Goal: Information Seeking & Learning: Learn about a topic

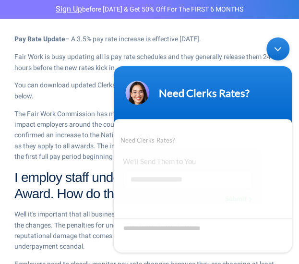
scroll to position [7, 0]
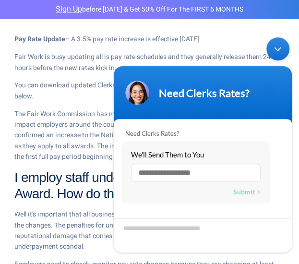
click at [278, 44] on div "Minimize live chat window" at bounding box center [277, 48] width 23 height 23
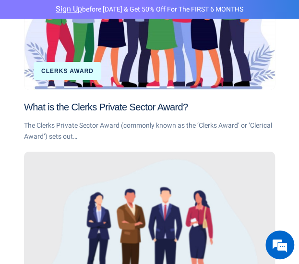
scroll to position [1740, 0]
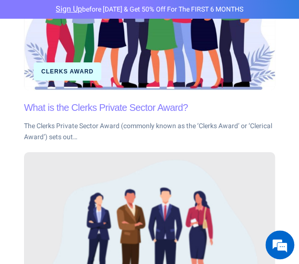
click at [125, 107] on link "What is the Clerks Private Sector Award?" at bounding box center [106, 107] width 164 height 11
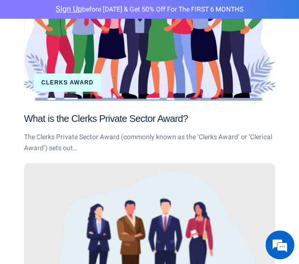
scroll to position [1729, 0]
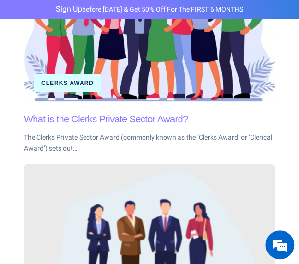
click at [121, 119] on link "What is the Clerks Private Sector Award?" at bounding box center [106, 119] width 164 height 11
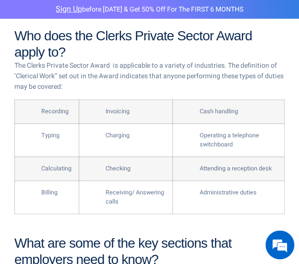
scroll to position [941, 0]
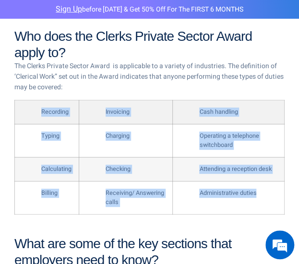
drag, startPoint x: 274, startPoint y: 199, endPoint x: 37, endPoint y: 112, distance: 253.0
click at [37, 112] on tbody "Recording Invoicing Cash handling Typing Charging Operating a telephone switchb…" at bounding box center [150, 157] width 270 height 114
copy tbody "Recording Invoicing Cash handling Typing Charging Operating a telephone switchb…"
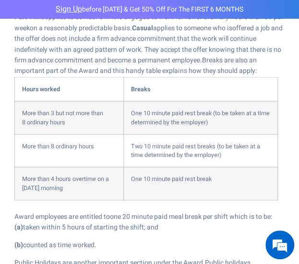
scroll to position [1266, 0]
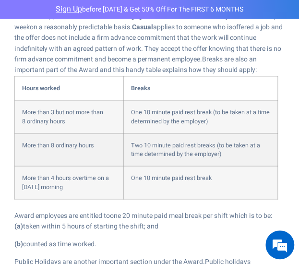
click at [205, 162] on td "Two 10 minute paid rest breaks (to be taken at a time determined by the employe…" at bounding box center [201, 149] width 154 height 33
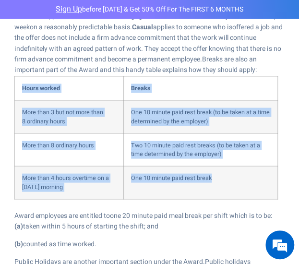
drag, startPoint x: 227, startPoint y: 177, endPoint x: 17, endPoint y: 87, distance: 228.7
click at [17, 87] on table "Hours worked Breaks More than 3 but not more than 8 ordinary hours One 10 minut…" at bounding box center [149, 137] width 270 height 123
copy table "Hours worked Breaks More than 3 but not more than 8 ordinary hours One 10 minut…"
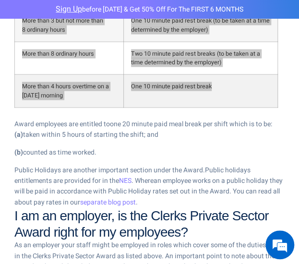
scroll to position [1356, 0]
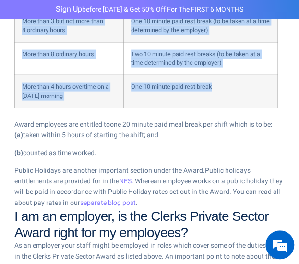
drag, startPoint x: 128, startPoint y: 159, endPoint x: 35, endPoint y: 144, distance: 94.7
click at [35, 144] on div "It’s important to acknowledge the different types of employee under the Award. …" at bounding box center [149, 31] width 270 height 356
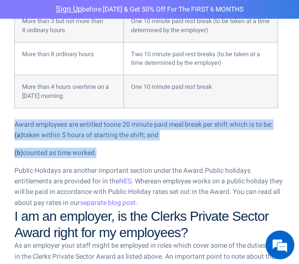
drag, startPoint x: 157, startPoint y: 150, endPoint x: 16, endPoint y: 121, distance: 144.0
click at [16, 121] on div "It’s important to acknowledge the different types of employee under the Award. …" at bounding box center [149, 31] width 270 height 356
copy div "Award employees are entitled to one 20 minute paid meal break per shift which i…"
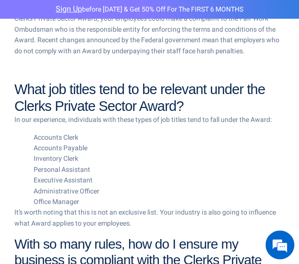
scroll to position [1782, 0]
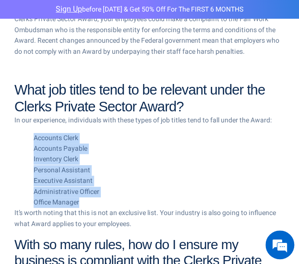
drag, startPoint x: 88, startPoint y: 202, endPoint x: 18, endPoint y: 136, distance: 96.7
click at [18, 136] on ul "Accounts Clerk Accounts Payable Inventory Clerk Personal Assistant Executive As…" at bounding box center [149, 170] width 270 height 75
copy ul "Accounts Clerk Accounts Payable Inventory Clerk Personal Assistant Executive As…"
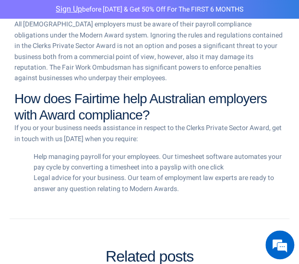
scroll to position [2049, 0]
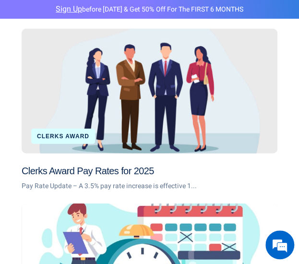
click at [182, 203] on div "What are the different levels under the Clerks Award?" at bounding box center [150, 265] width 256 height 125
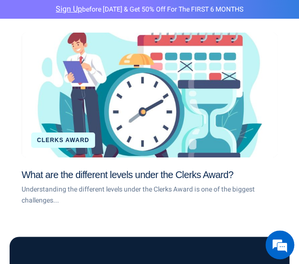
scroll to position [2482, 0]
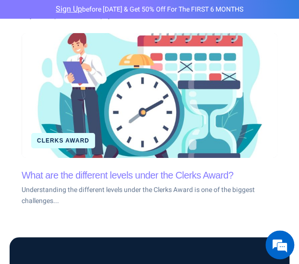
click at [134, 170] on link "What are the different levels under the Clerks Award?" at bounding box center [128, 175] width 212 height 11
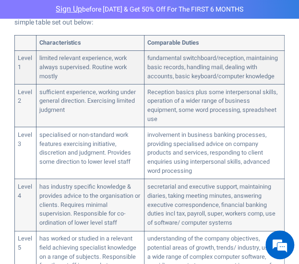
scroll to position [764, 0]
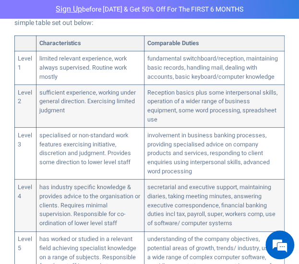
click at [29, 42] on td at bounding box center [26, 43] width 22 height 15
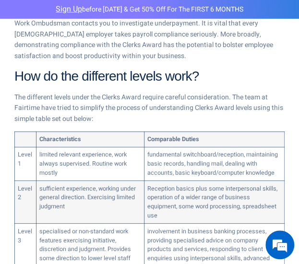
scroll to position [758, 0]
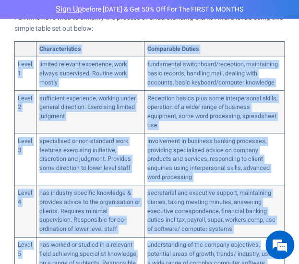
drag, startPoint x: 196, startPoint y: 198, endPoint x: 22, endPoint y: 49, distance: 229.0
click at [22, 49] on tbody "Characteristics Comparable Duties Level 1 limited relevant experience, work alw…" at bounding box center [150, 169] width 270 height 257
copy tbody "Characteristics Comparable Duties Level 1 limited relevant experience, work alw…"
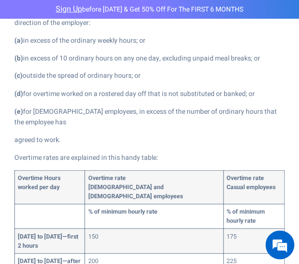
scroll to position [1224, 0]
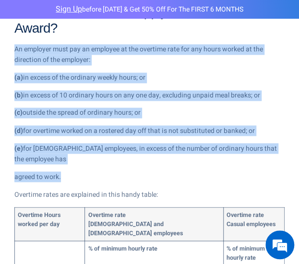
drag, startPoint x: 66, startPoint y: 189, endPoint x: 14, endPoint y: 67, distance: 132.9
copy div "An employer must pay an employee at the overtime rate for any hours worked at t…"
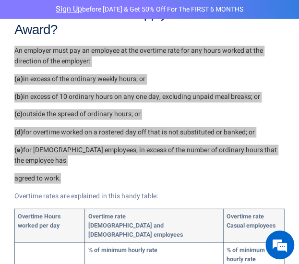
scroll to position [1223, 0]
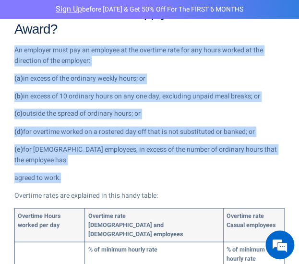
click at [189, 166] on p "(e) for part-time employees, in excess of the number of ordinary hours that the…" at bounding box center [149, 155] width 270 height 22
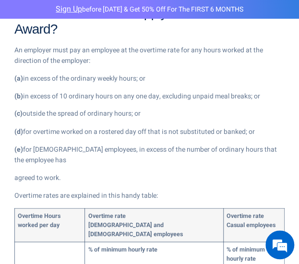
click at [189, 166] on p "(e) for part-time employees, in excess of the number of ordinary hours that the…" at bounding box center [149, 155] width 270 height 22
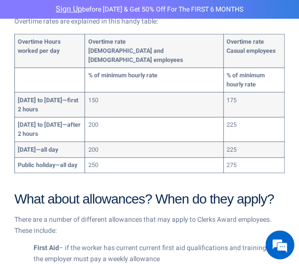
scroll to position [1397, 0]
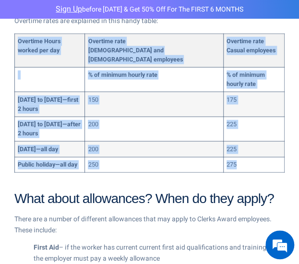
drag, startPoint x: 264, startPoint y: 181, endPoint x: 16, endPoint y: 57, distance: 276.8
click at [16, 57] on tbody "Overtime Hours worked per day Overtime rate Full-time and part-time employees O…" at bounding box center [150, 103] width 270 height 139
copy tbody "Overtime Hours worked per day Overtime rate Full-time and part-time employees O…"
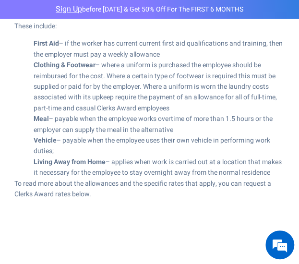
scroll to position [1588, 0]
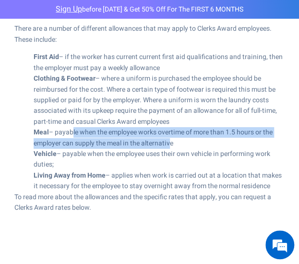
drag, startPoint x: 69, startPoint y: 148, endPoint x: 174, endPoint y: 160, distance: 105.3
click at [174, 149] on li "Meal – payable when the employee works overtime of more than 1.5 hours or the e…" at bounding box center [159, 138] width 251 height 22
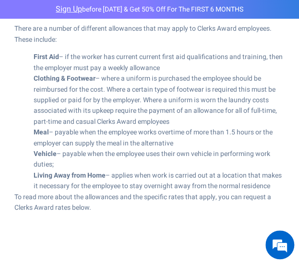
click at [187, 168] on li "Vehicle – payable when the employee uses their own vehicle in performing work d…" at bounding box center [159, 160] width 251 height 22
drag, startPoint x: 273, startPoint y: 204, endPoint x: 20, endPoint y: 69, distance: 287.2
click at [20, 69] on ul "First Aid – if the worker has current current first aid qualifications and trai…" at bounding box center [149, 122] width 270 height 140
copy ul "First Aid – if the worker has current current first aid qualifications and trai…"
click at [160, 149] on li "Meal – payable when the employee works overtime of more than 1.5 hours or the e…" at bounding box center [159, 138] width 251 height 22
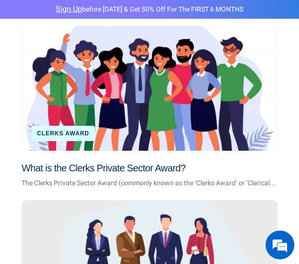
scroll to position [2495, 0]
